Goal: Task Accomplishment & Management: Use online tool/utility

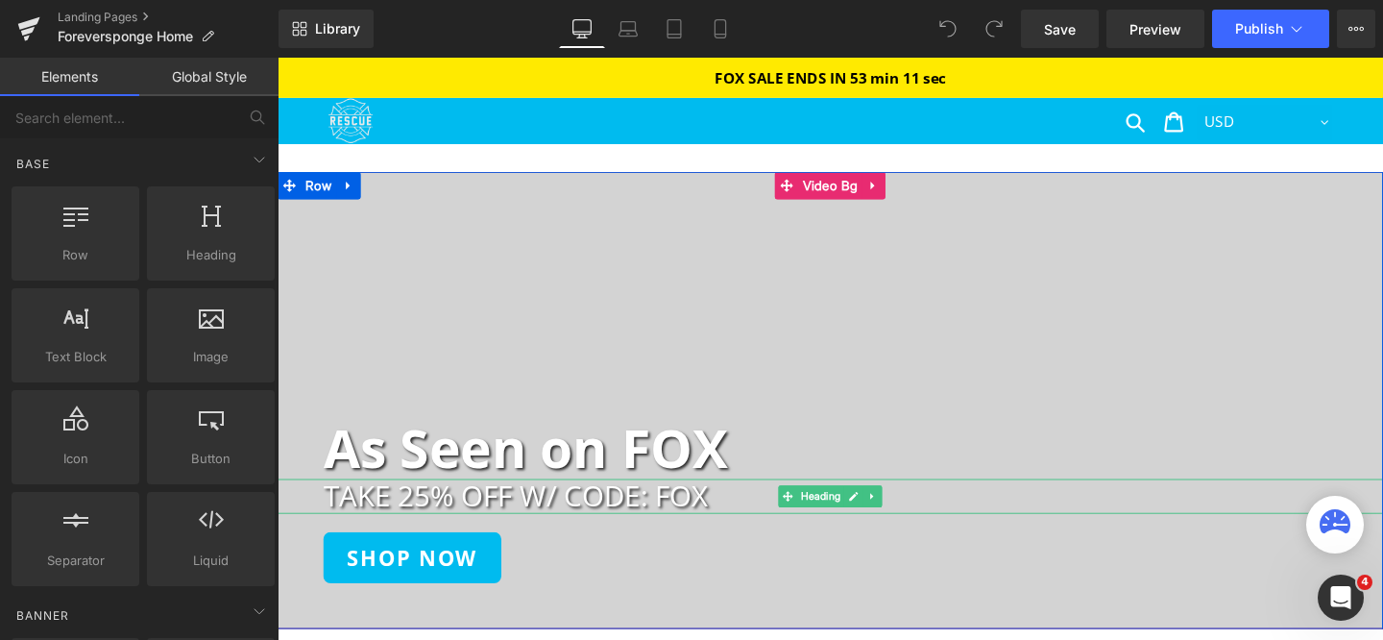
click at [506, 523] on h2 "TAKE 25% OFF W/ CODE: FOX" at bounding box center [883, 518] width 1114 height 36
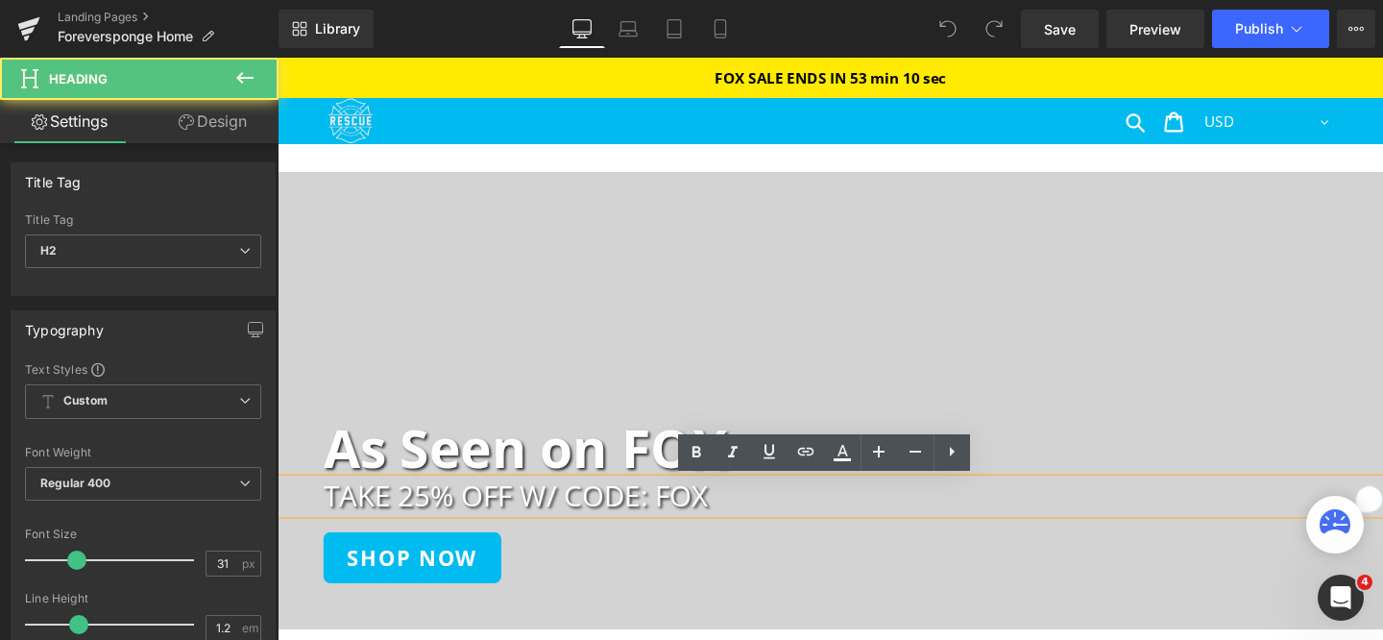
click at [433, 520] on h2 "TAKE 25% OFF W/ CODE: FOX" at bounding box center [883, 518] width 1114 height 36
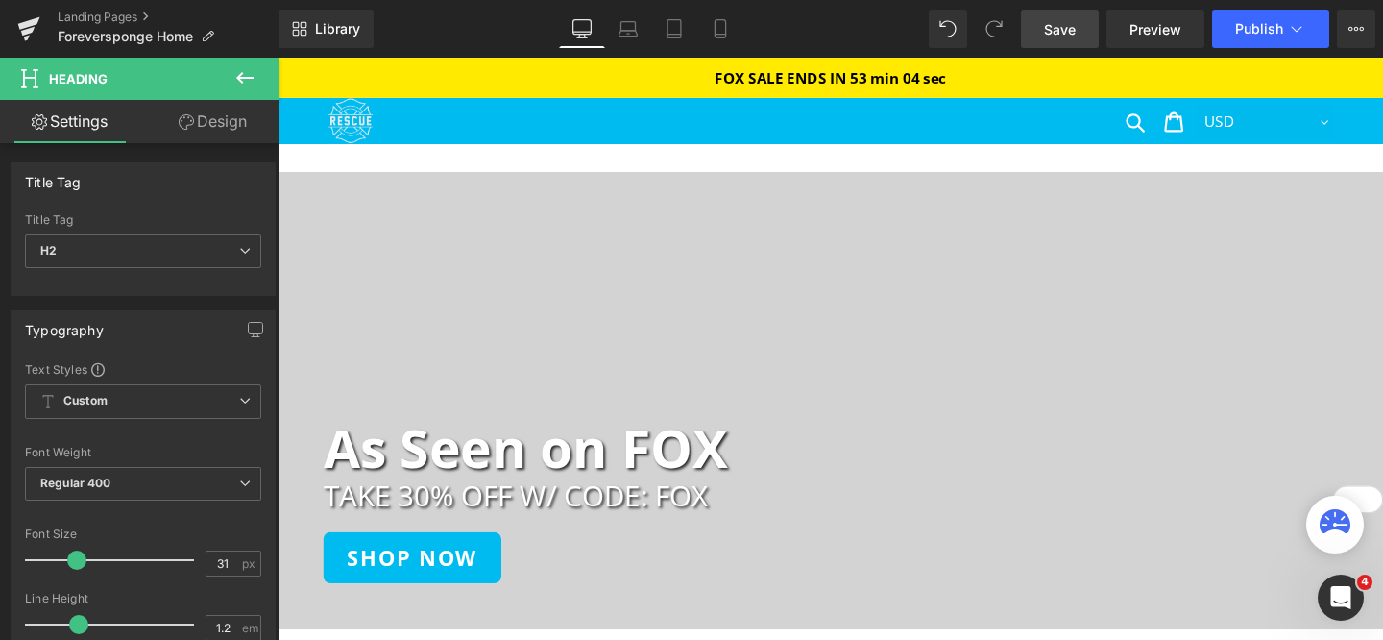
click at [1047, 38] on link "Save" at bounding box center [1060, 29] width 78 height 38
click at [731, 20] on link "Mobile" at bounding box center [720, 29] width 46 height 38
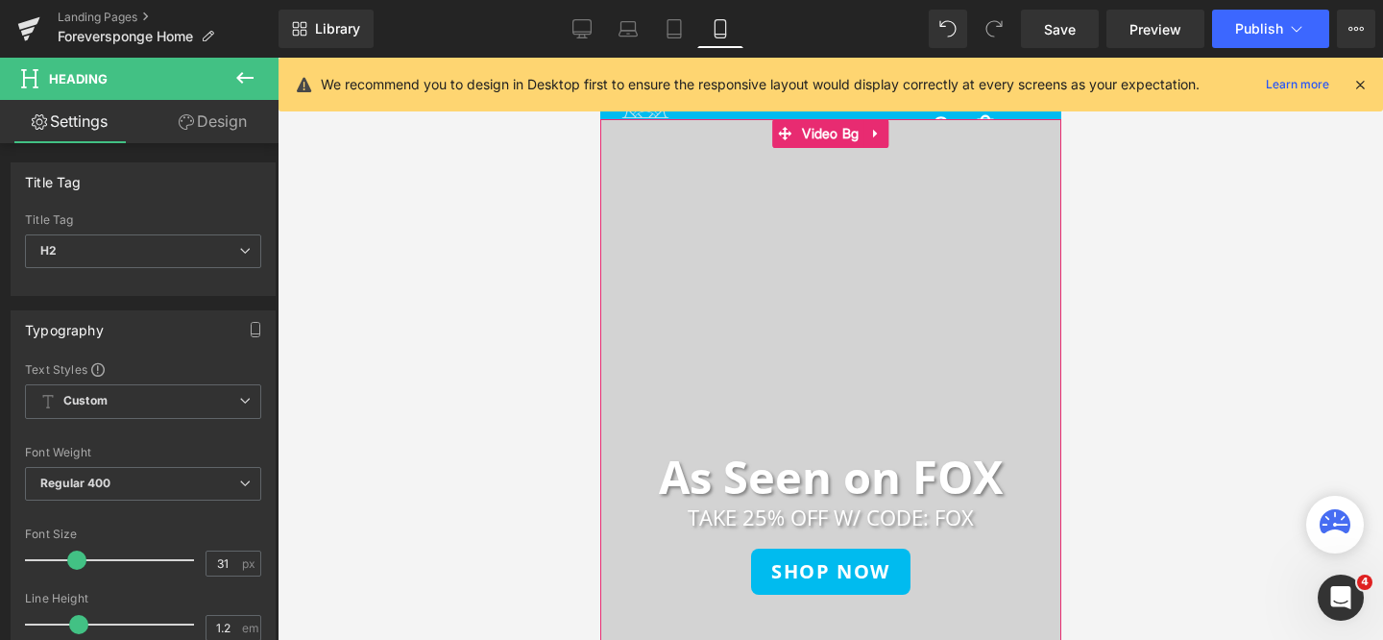
scroll to position [77, 0]
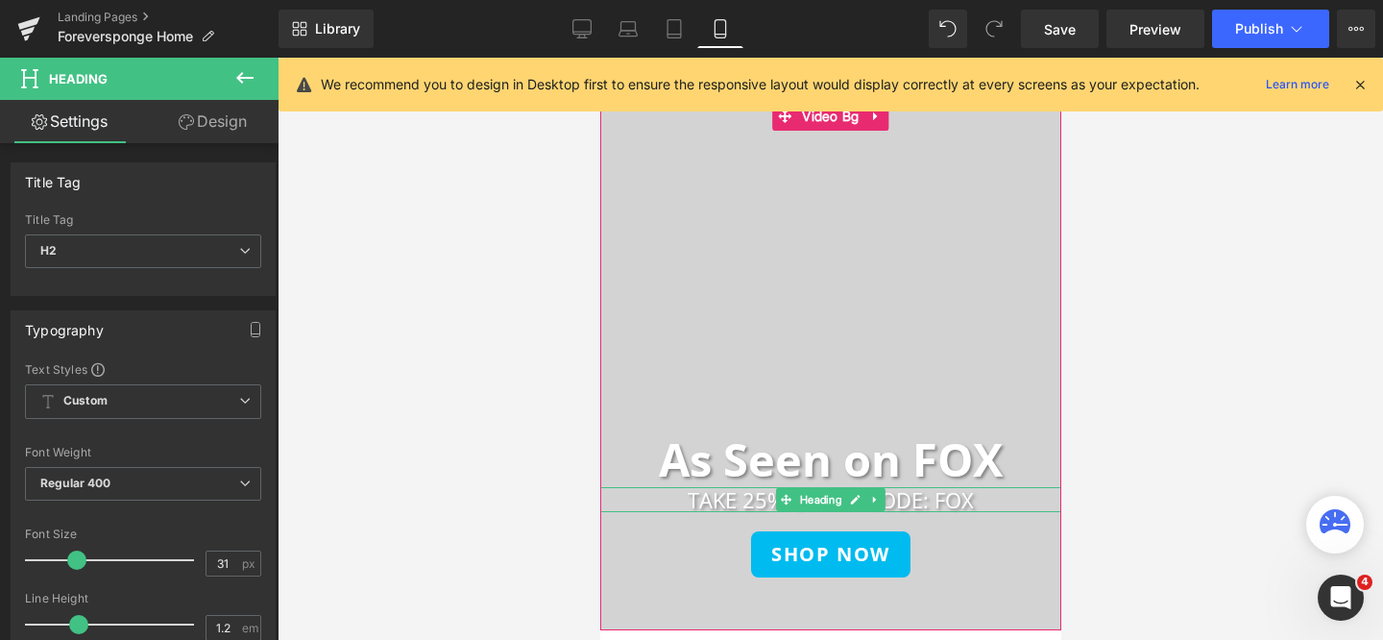
click at [744, 493] on h2 "TAKE 25% OFF W/ CODE: FOX" at bounding box center [829, 499] width 461 height 25
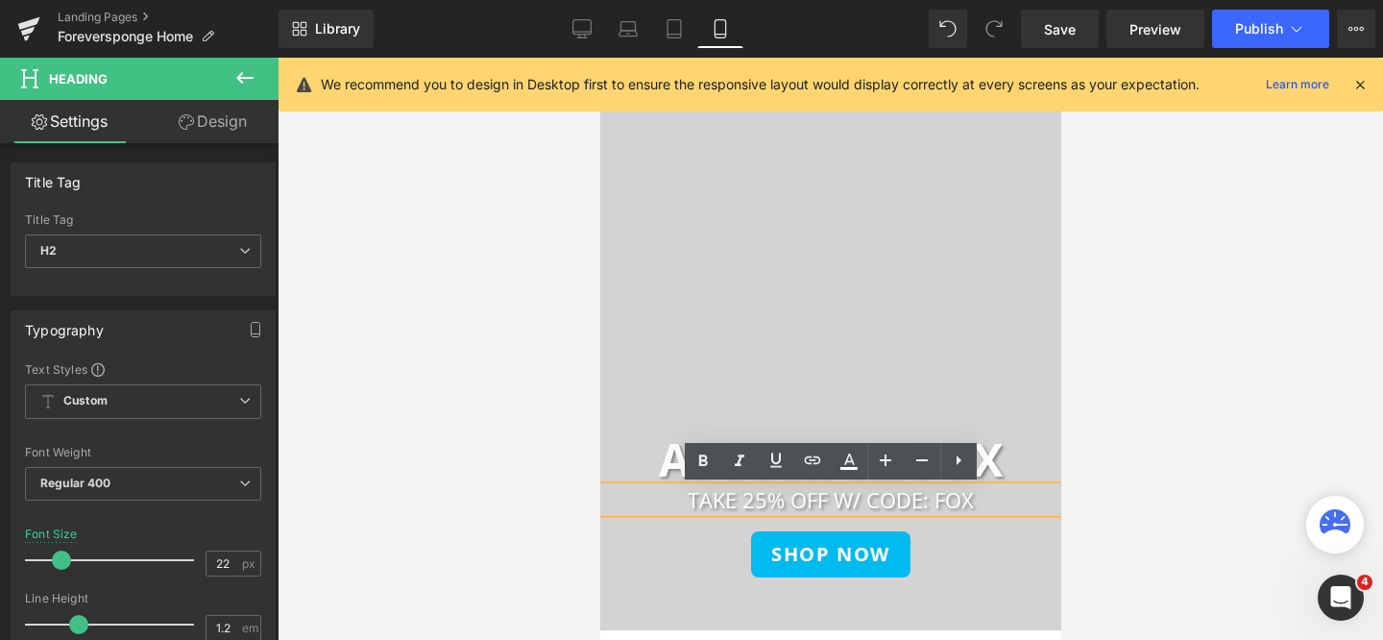
click at [765, 499] on h2 "TAKE 25% OFF W/ CODE: FOX" at bounding box center [829, 499] width 461 height 25
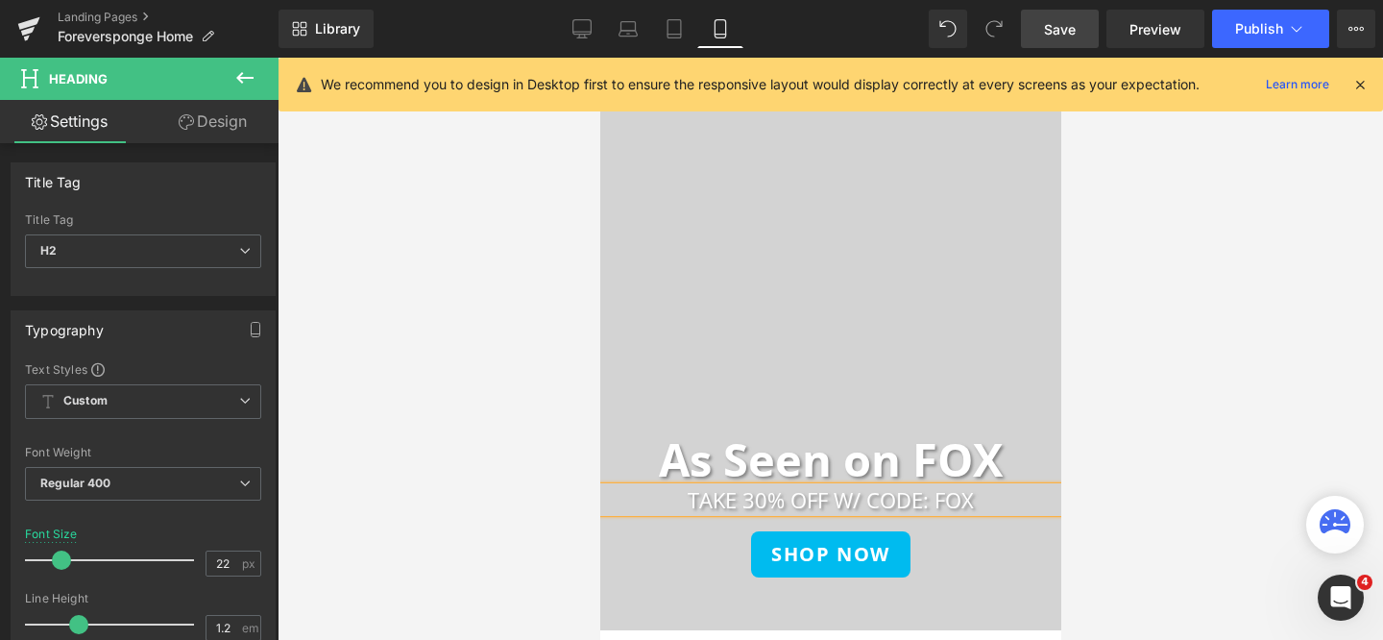
click at [1057, 39] on link "Save" at bounding box center [1060, 29] width 78 height 38
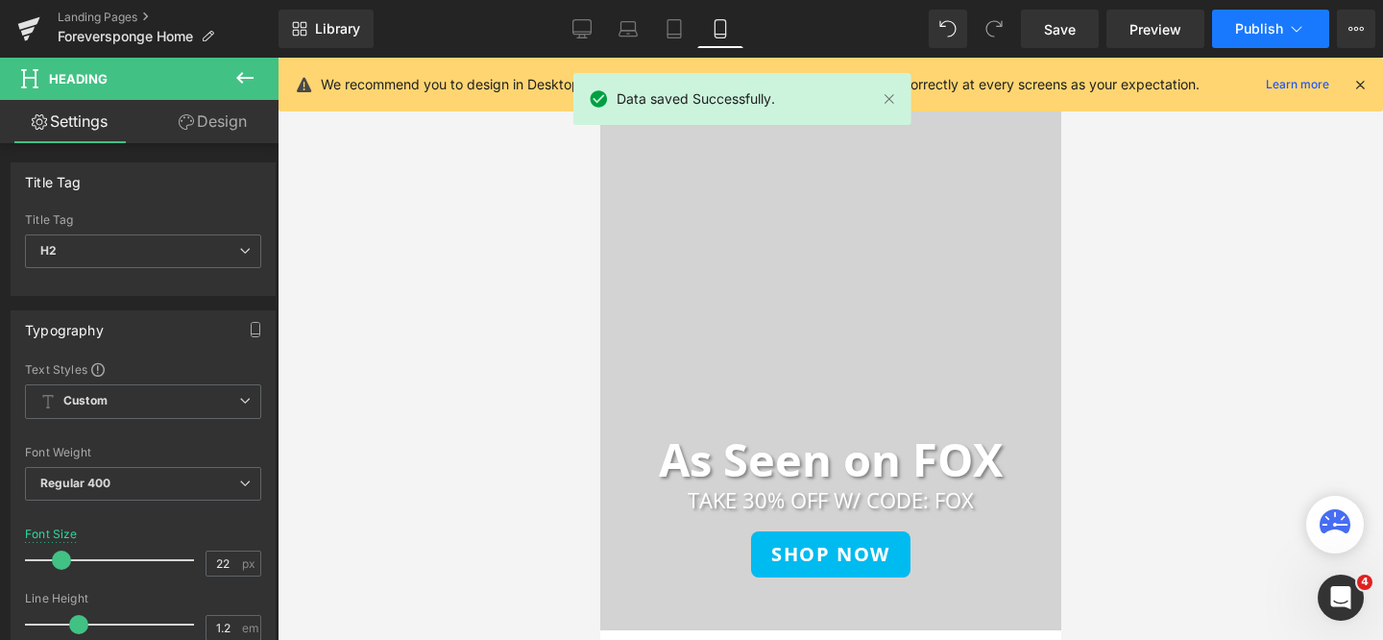
click at [1251, 27] on span "Publish" at bounding box center [1259, 28] width 48 height 15
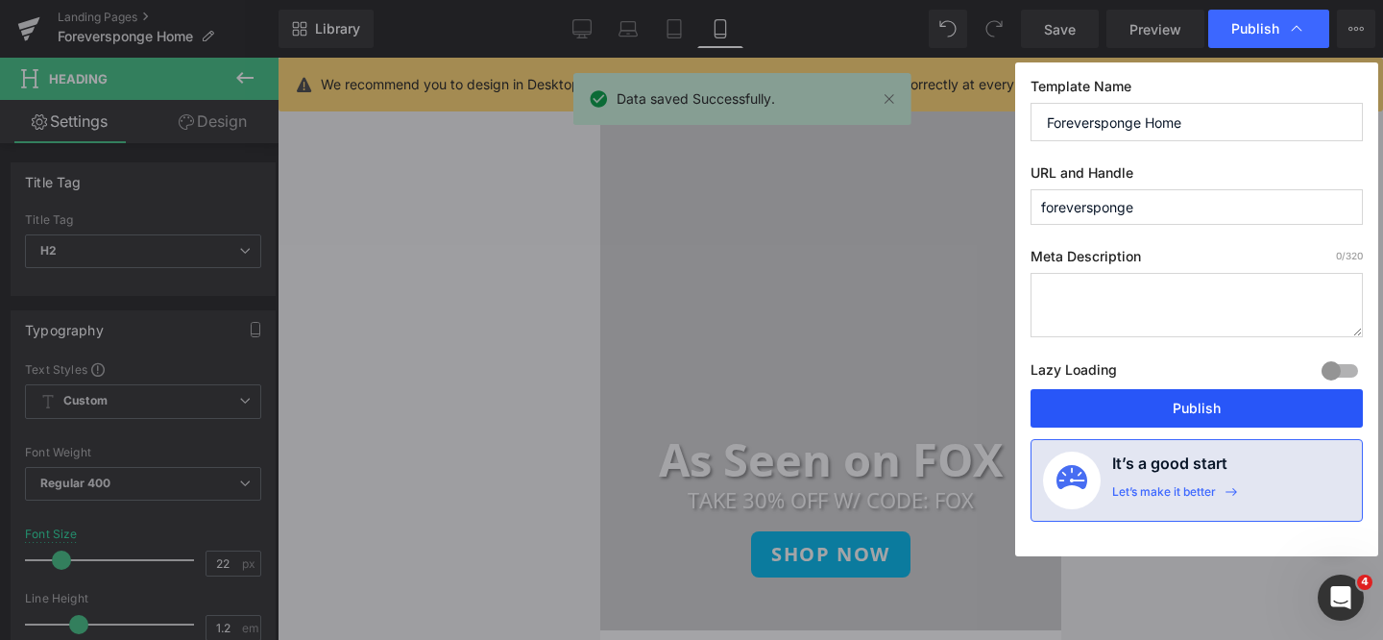
drag, startPoint x: 1177, startPoint y: 406, endPoint x: 263, endPoint y: 580, distance: 929.9
click at [1177, 406] on button "Publish" at bounding box center [1197, 408] width 332 height 38
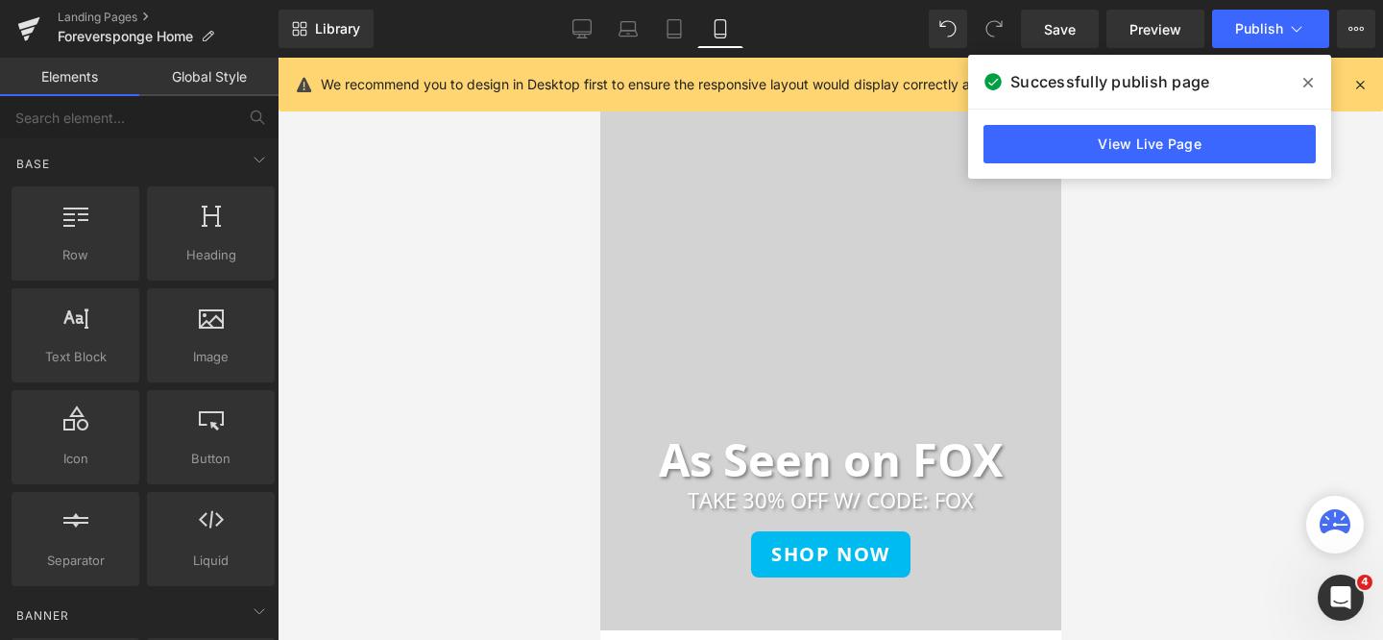
click at [1206, 207] on div at bounding box center [831, 349] width 1106 height 582
click at [590, 34] on icon at bounding box center [582, 27] width 18 height 14
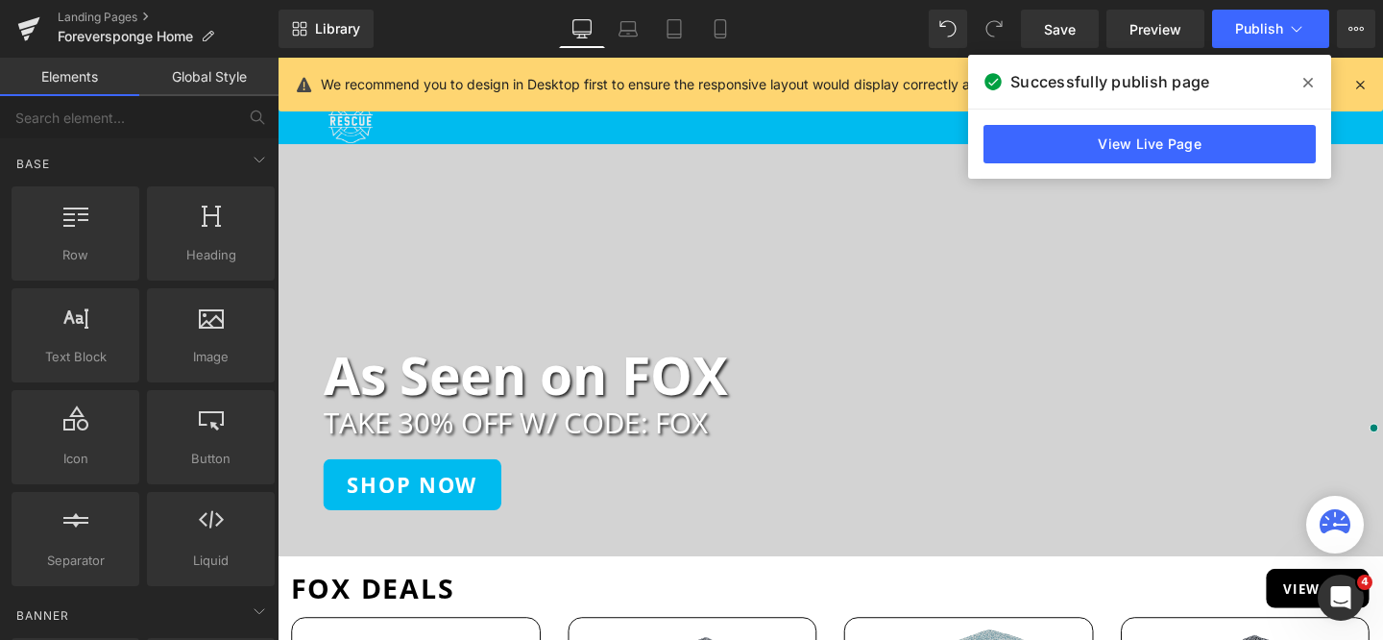
scroll to position [120, 0]
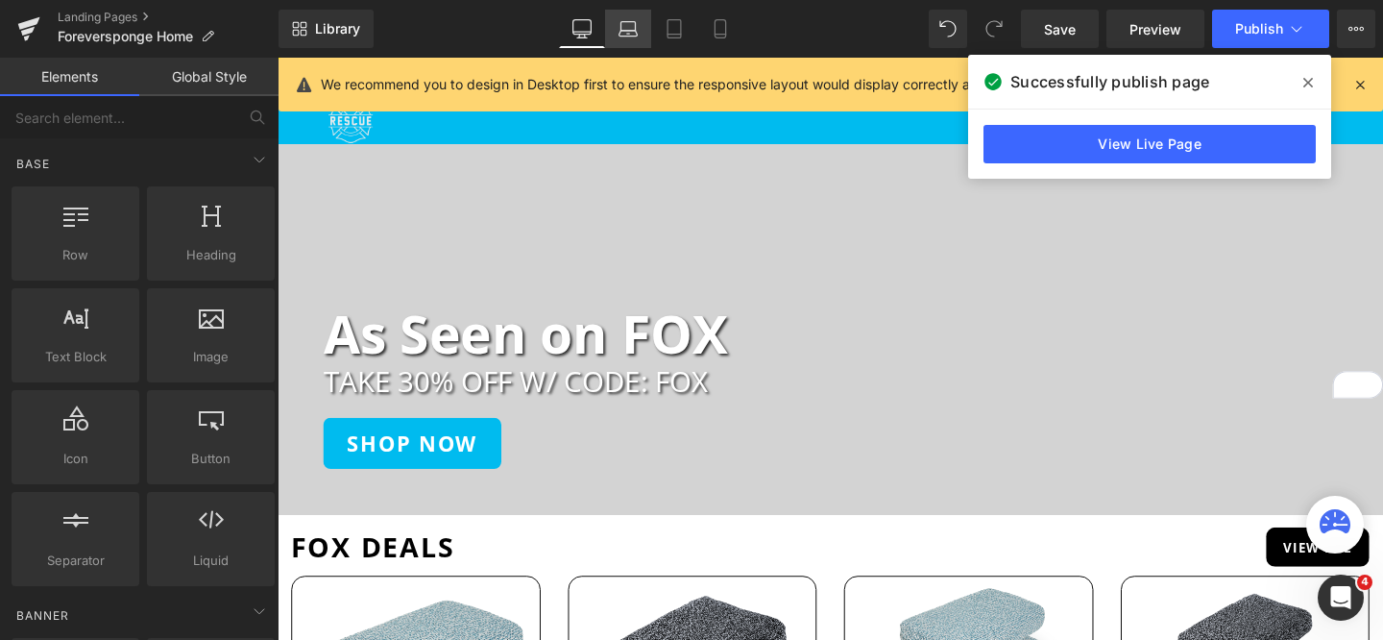
click at [623, 34] on icon at bounding box center [628, 28] width 19 height 19
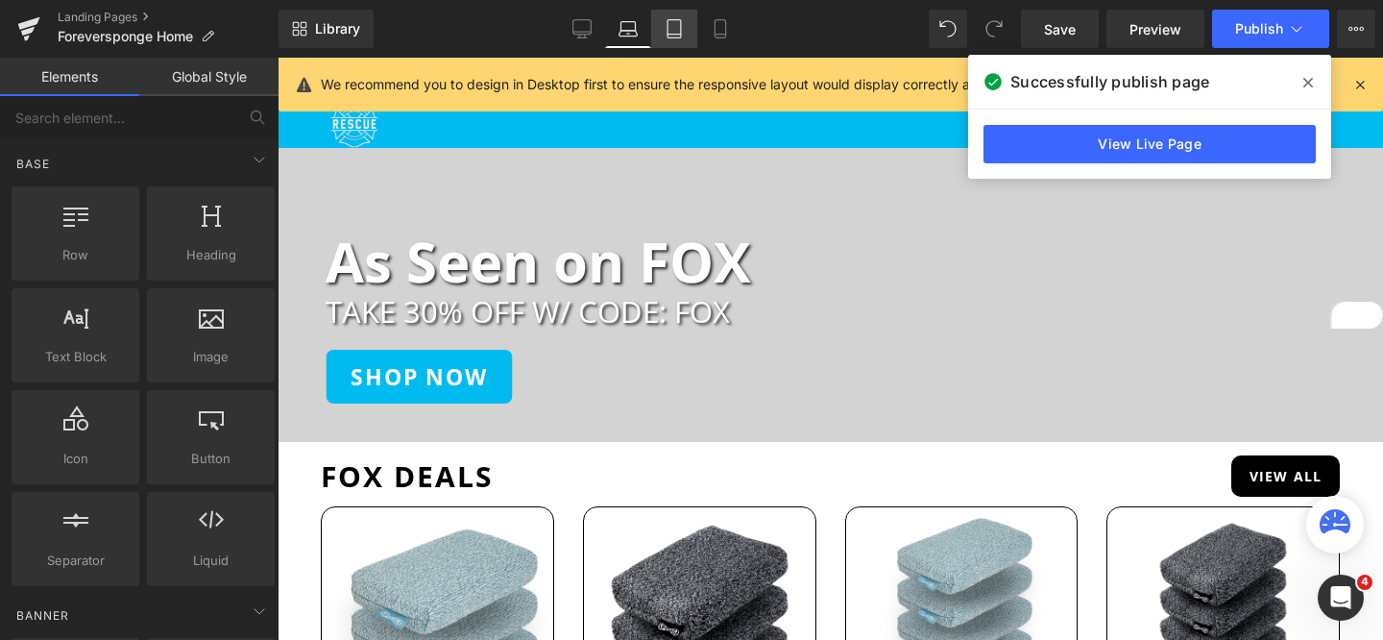
click at [664, 33] on link "Tablet" at bounding box center [674, 29] width 46 height 38
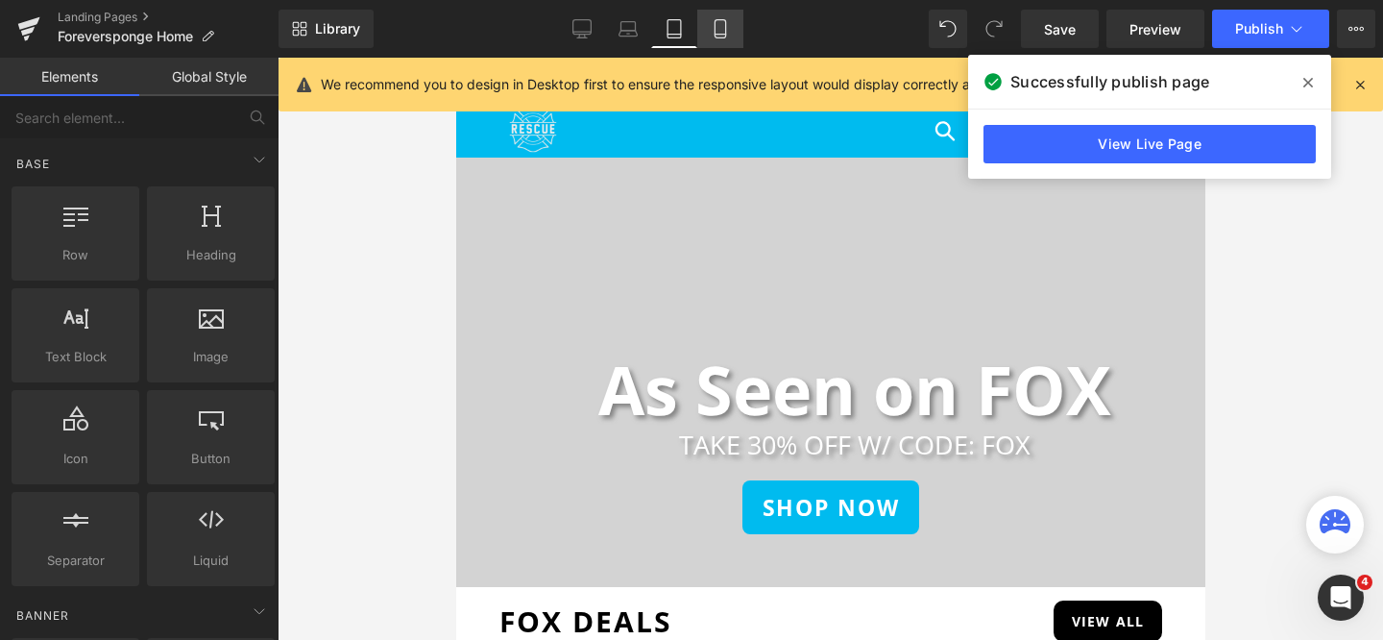
click at [716, 37] on icon at bounding box center [720, 28] width 19 height 19
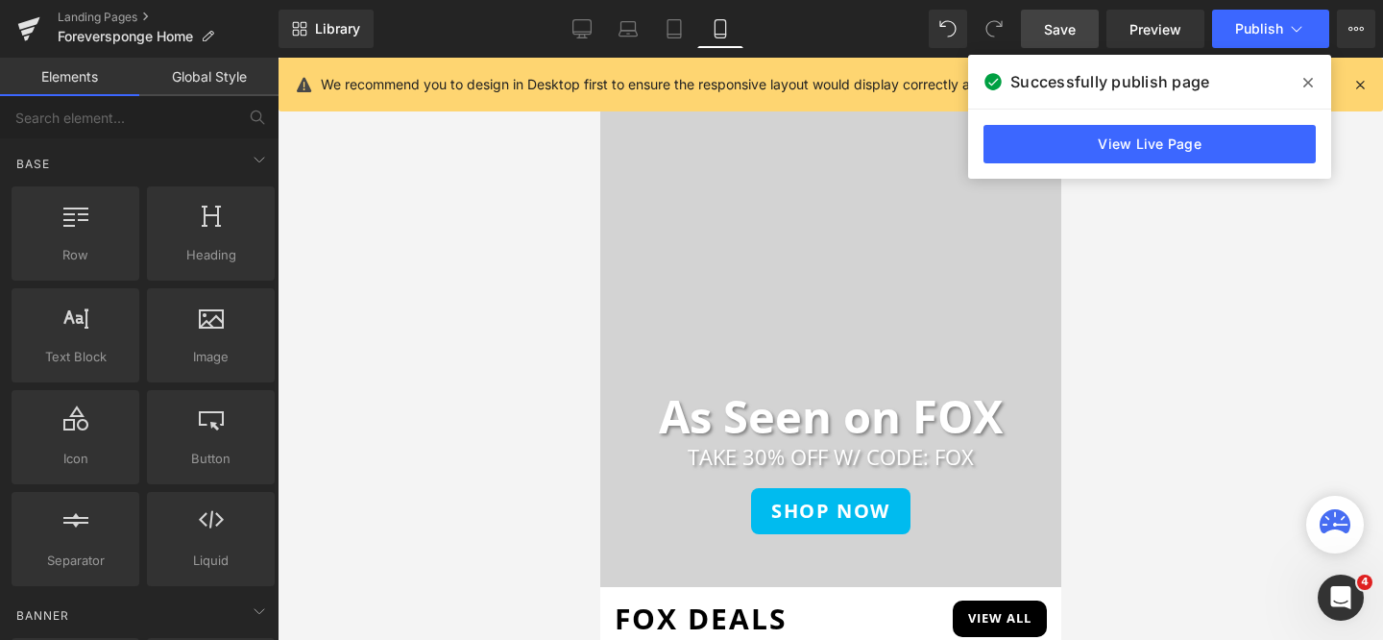
click at [1063, 36] on span "Save" at bounding box center [1060, 29] width 32 height 20
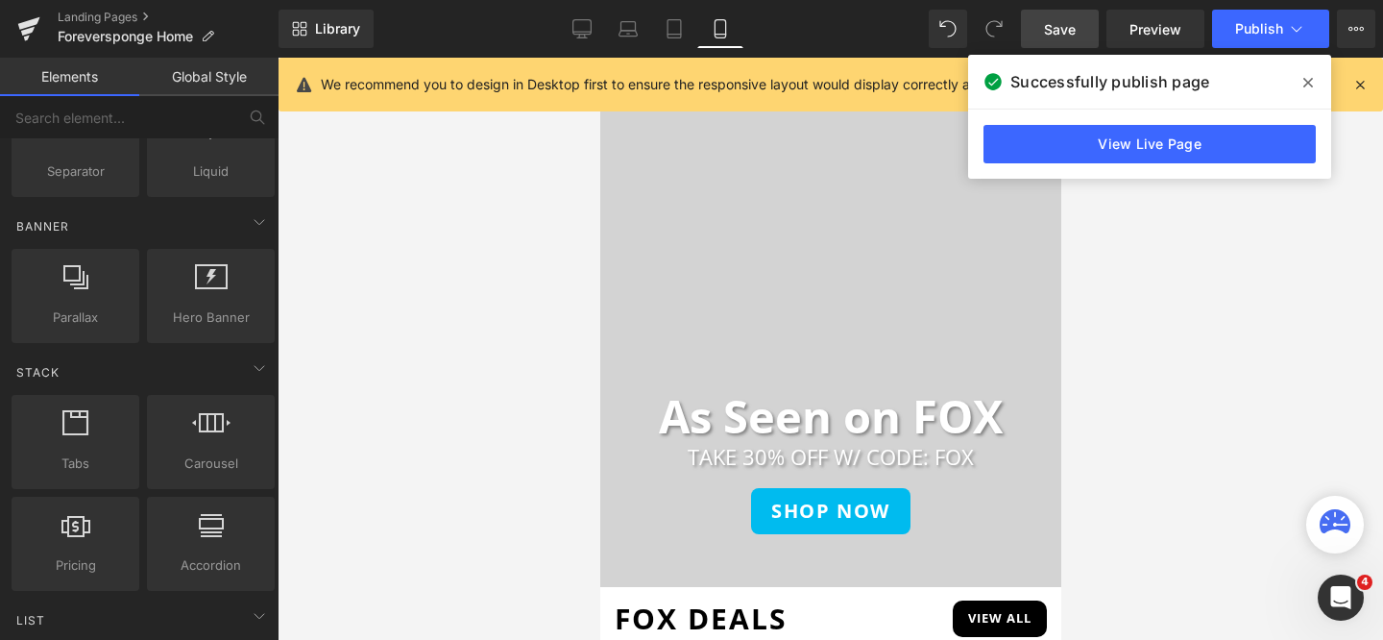
scroll to position [403, 0]
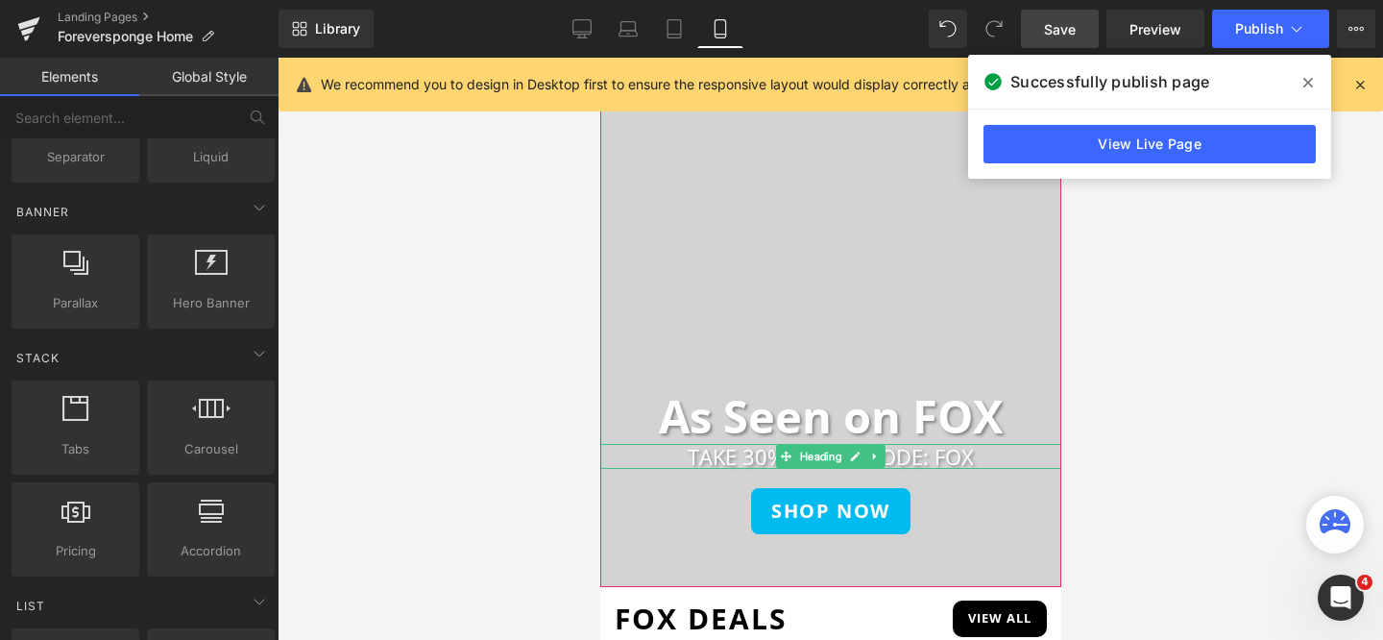
click at [772, 462] on h2 "TAKE 30% OFF W/ CODE: FOX" at bounding box center [829, 456] width 461 height 25
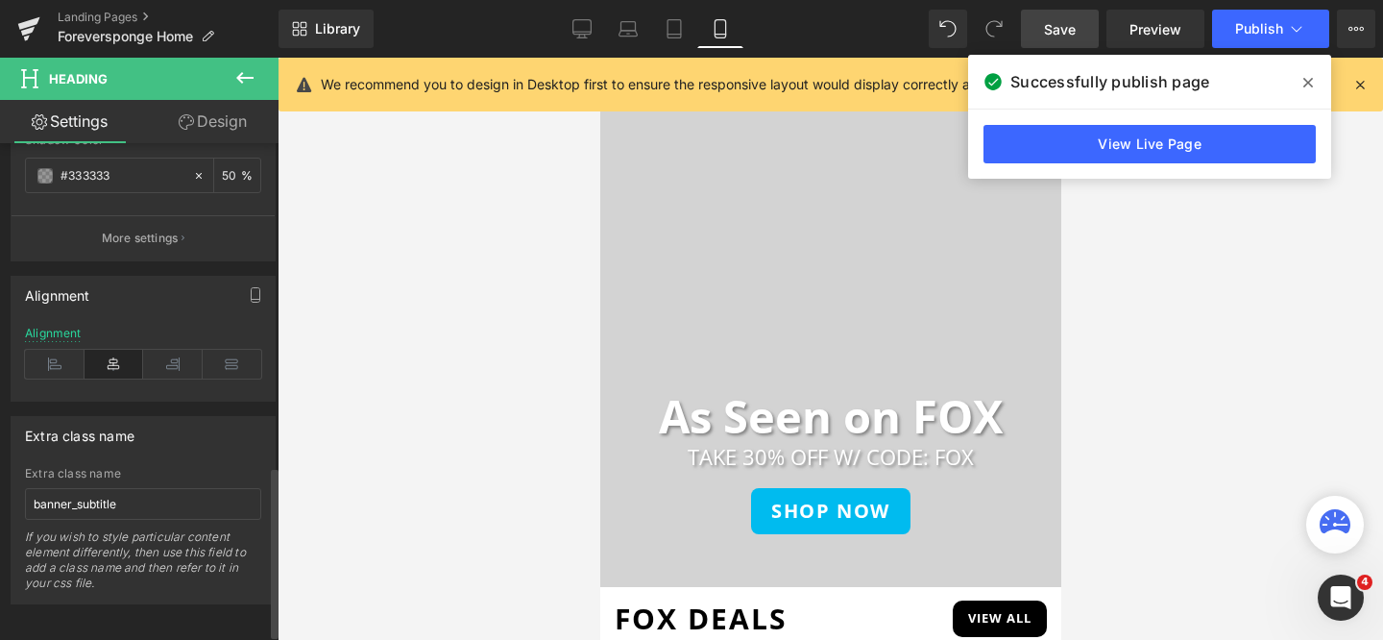
scroll to position [948, 0]
click at [145, 492] on input "banner_subtitle" at bounding box center [143, 500] width 236 height 32
click at [144, 492] on input "banner_subtitle" at bounding box center [143, 500] width 236 height 32
click at [1149, 233] on div at bounding box center [831, 349] width 1106 height 582
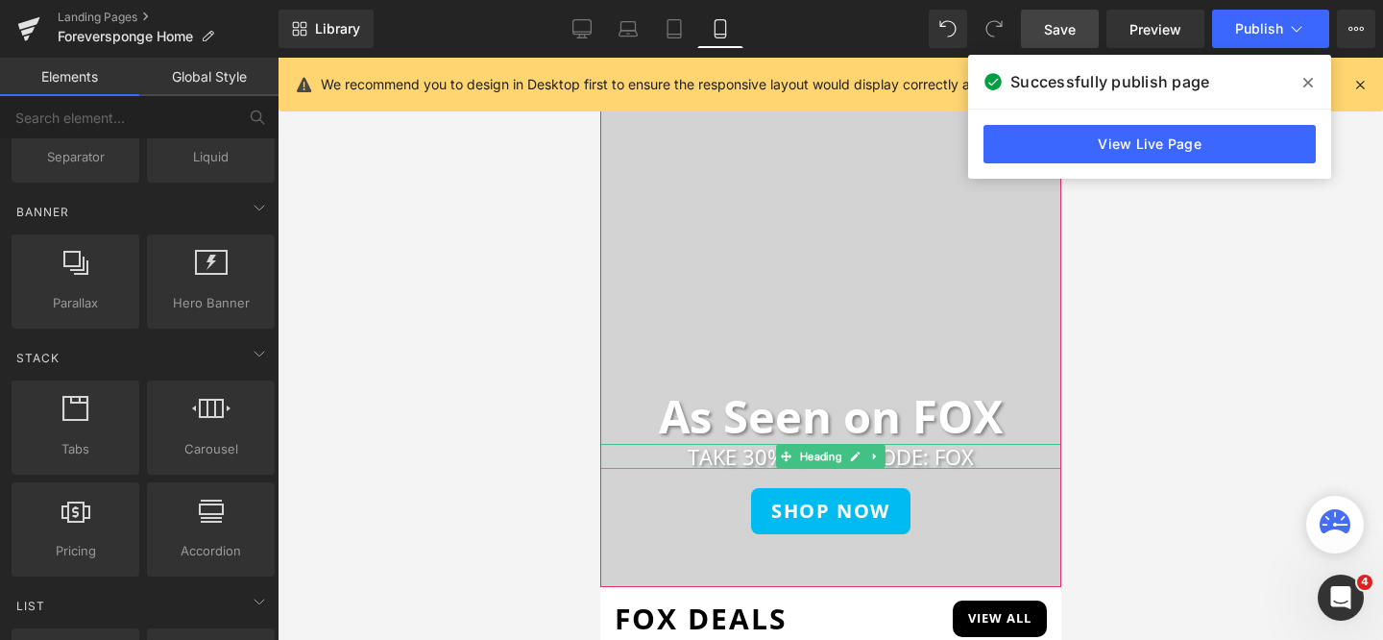
click at [718, 451] on h2 "TAKE 30% OFF W/ CODE: FOX" at bounding box center [829, 456] width 461 height 25
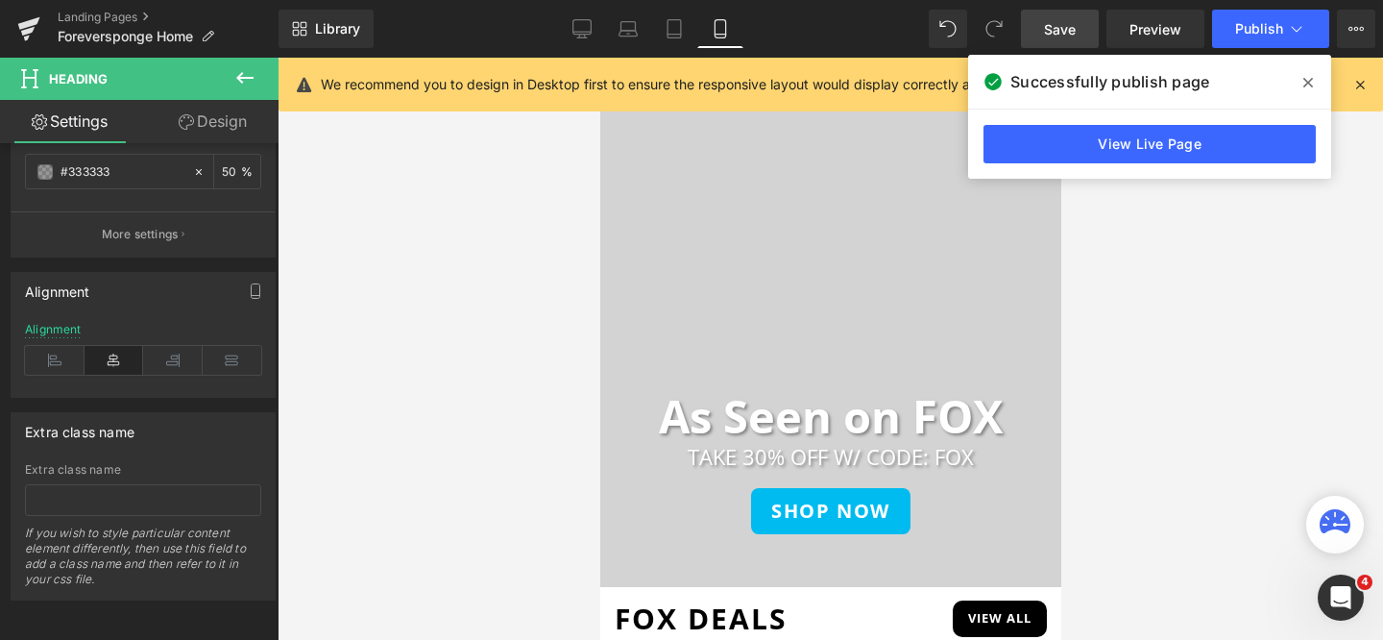
click at [1057, 37] on span "Save" at bounding box center [1060, 29] width 32 height 20
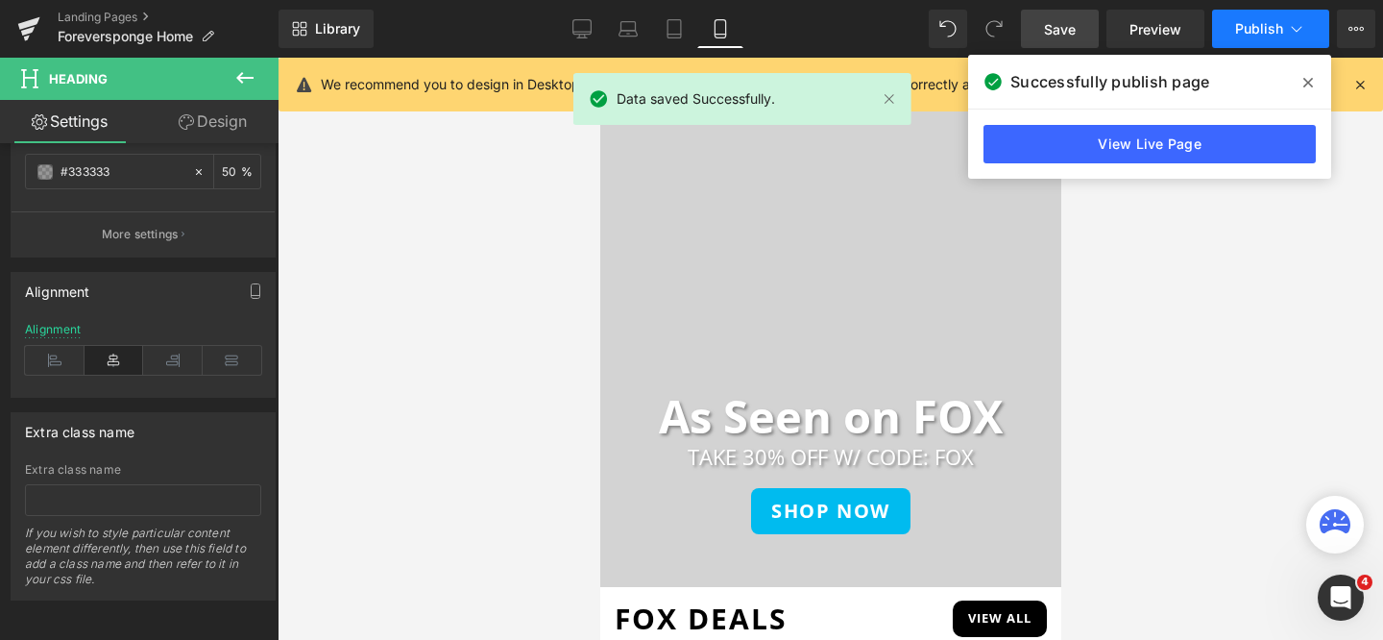
click at [1261, 41] on button "Publish" at bounding box center [1270, 29] width 117 height 38
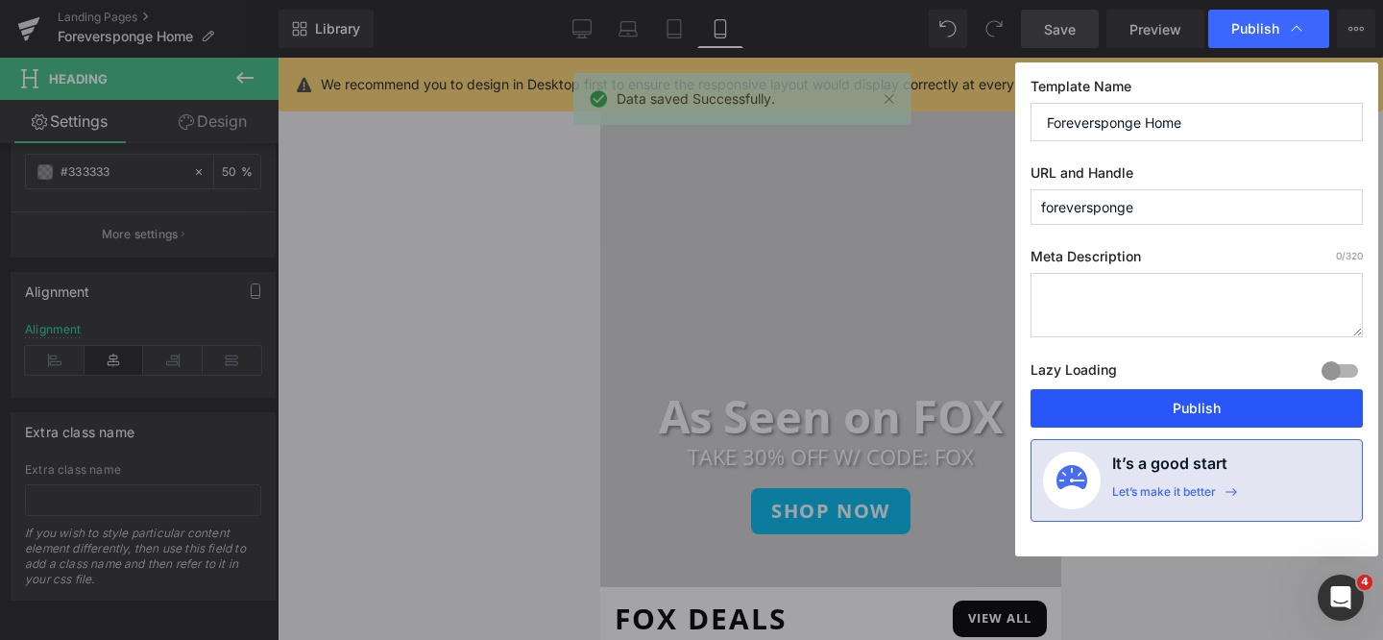
click at [1180, 392] on button "Publish" at bounding box center [1197, 408] width 332 height 38
